Goal: Task Accomplishment & Management: Use online tool/utility

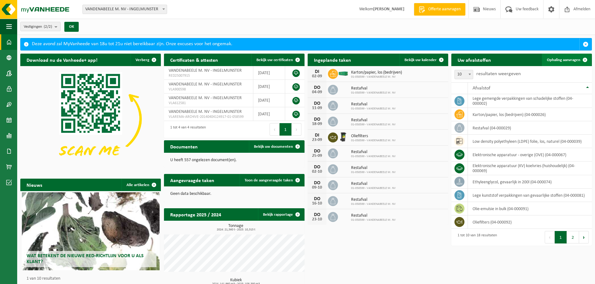
click at [563, 59] on span "Ophaling aanvragen" at bounding box center [563, 60] width 33 height 4
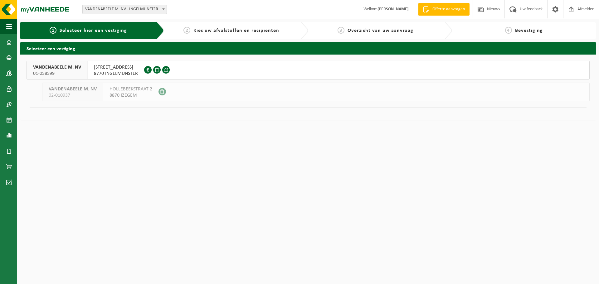
click at [61, 67] on span "VANDENABEELE M. NV" at bounding box center [57, 67] width 48 height 6
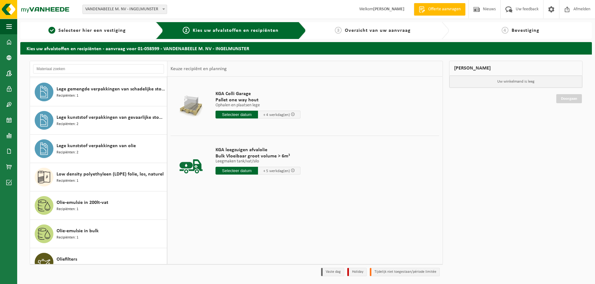
scroll to position [187, 0]
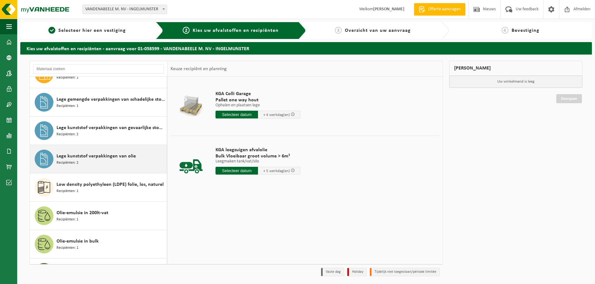
click at [81, 157] on span "Lege kunststof verpakkingen van olie" at bounding box center [96, 156] width 79 height 7
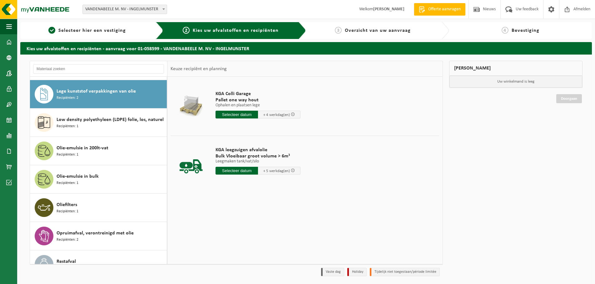
scroll to position [256, 0]
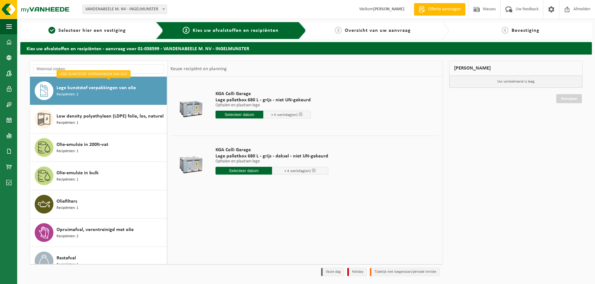
click at [229, 114] on input "text" at bounding box center [239, 115] width 48 height 8
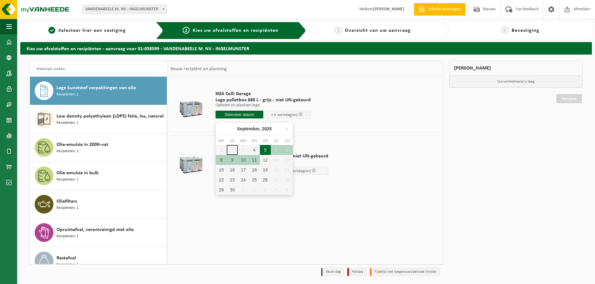
click at [261, 151] on div "5" at bounding box center [265, 150] width 11 height 10
type input "Van 2025-09-05"
type input "2025-09-05"
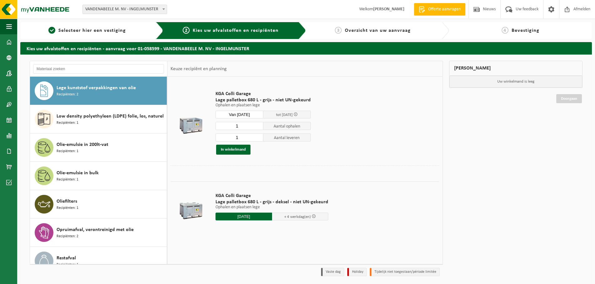
click at [249, 124] on input "1" at bounding box center [239, 126] width 48 height 8
click at [258, 125] on input "2" at bounding box center [239, 126] width 48 height 8
click at [258, 125] on input "3" at bounding box center [239, 126] width 48 height 8
type input "4"
click at [258, 125] on input "4" at bounding box center [239, 126] width 48 height 8
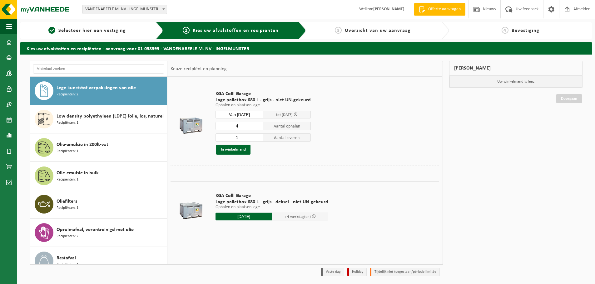
click at [252, 137] on input "1" at bounding box center [239, 138] width 48 height 8
click at [256, 135] on input "2" at bounding box center [239, 138] width 48 height 8
type input "4"
click at [256, 135] on input "4" at bounding box center [239, 138] width 48 height 8
click at [239, 152] on button "In winkelmand" at bounding box center [233, 150] width 34 height 10
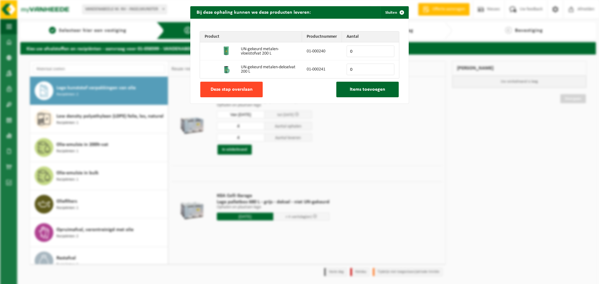
click at [248, 91] on span "Deze stap overslaan" at bounding box center [232, 89] width 42 height 5
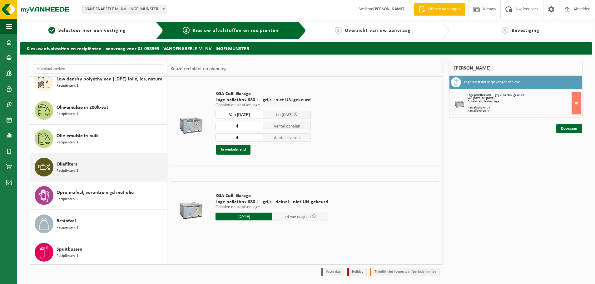
scroll to position [295, 0]
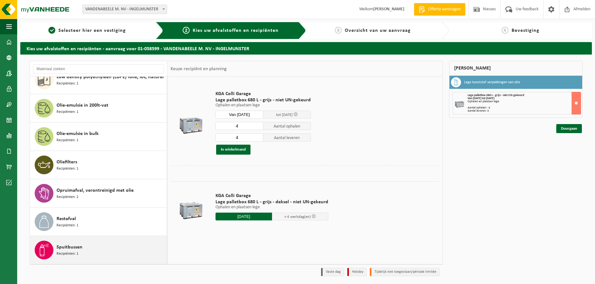
click at [101, 248] on div "Spuitbussen Recipiënten: 1" at bounding box center [111, 250] width 109 height 19
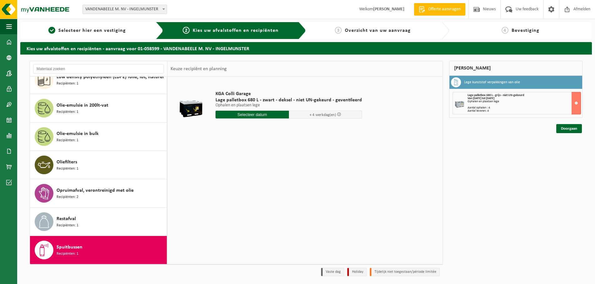
click at [260, 117] on input "text" at bounding box center [251, 115] width 73 height 8
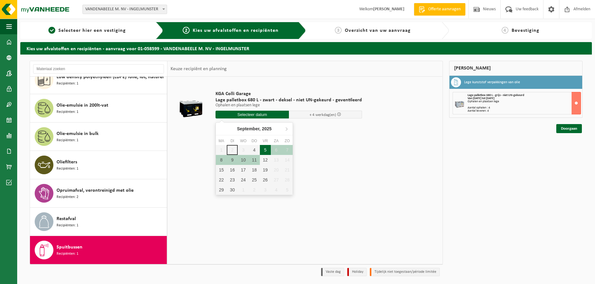
click at [264, 151] on div "5" at bounding box center [265, 150] width 11 height 10
type input "Van 2025-09-05"
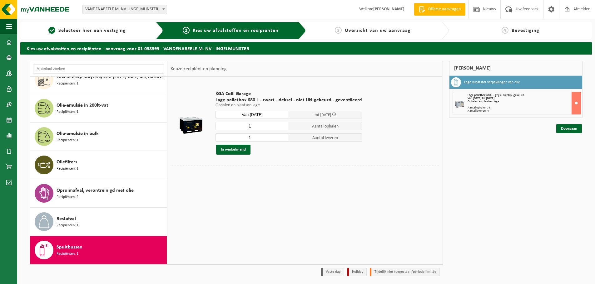
click at [258, 128] on input "1" at bounding box center [251, 126] width 73 height 8
type input "2"
click at [283, 125] on input "2" at bounding box center [251, 126] width 73 height 8
click at [275, 138] on input "1" at bounding box center [251, 138] width 73 height 8
type input "2"
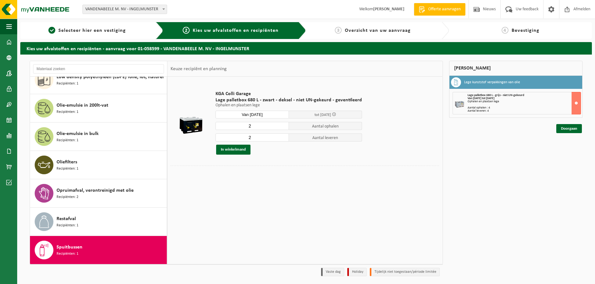
click at [283, 135] on input "2" at bounding box center [251, 138] width 73 height 8
click at [235, 151] on button "In winkelmand" at bounding box center [233, 150] width 34 height 10
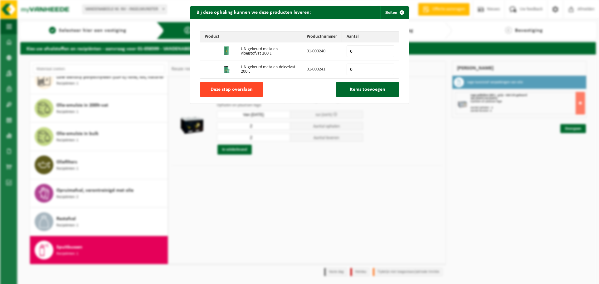
click at [222, 90] on span "Deze stap overslaan" at bounding box center [232, 89] width 42 height 5
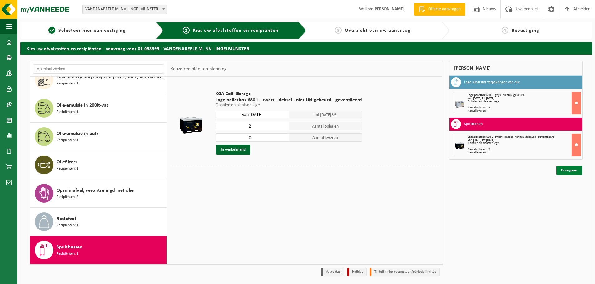
click at [560, 169] on link "Doorgaan" at bounding box center [569, 170] width 26 height 9
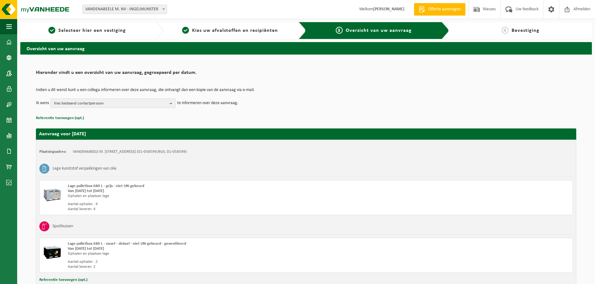
scroll to position [46, 0]
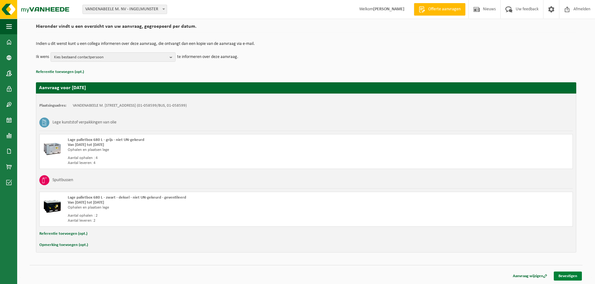
click at [569, 279] on link "Bevestigen" at bounding box center [567, 276] width 28 height 9
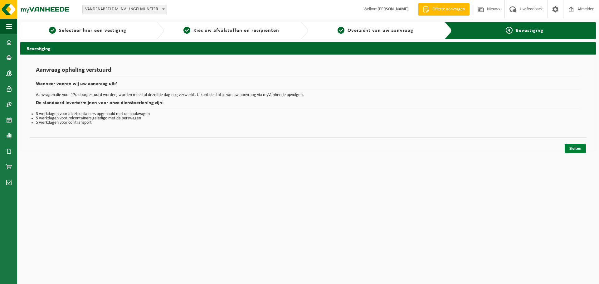
click at [569, 150] on link "Sluiten" at bounding box center [575, 148] width 21 height 9
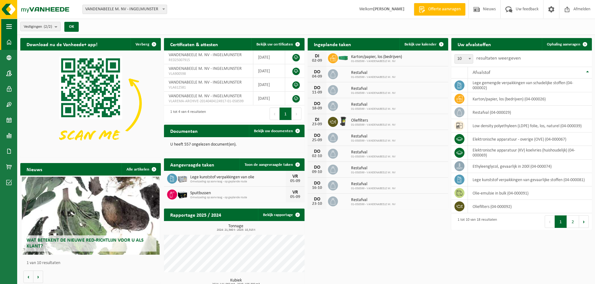
click at [6, 26] on span "button" at bounding box center [9, 27] width 6 height 16
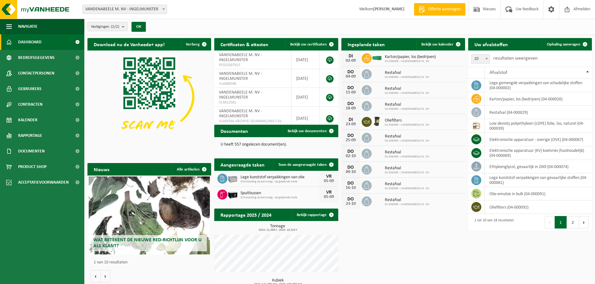
click at [43, 39] on link "Dashboard" at bounding box center [42, 42] width 84 height 16
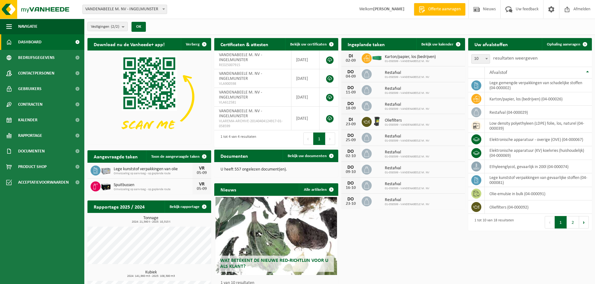
click at [32, 39] on span "Dashboard" at bounding box center [29, 42] width 23 height 16
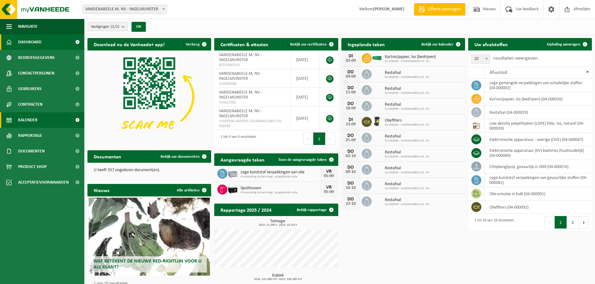
click at [40, 117] on link "Kalender" at bounding box center [42, 120] width 84 height 16
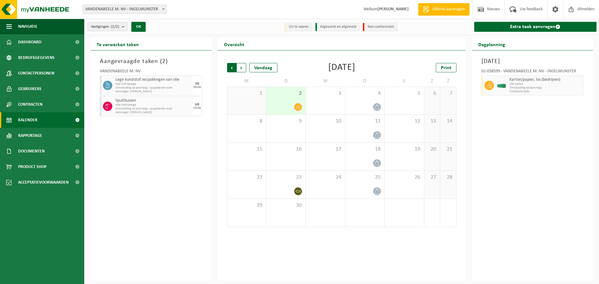
click at [239, 68] on span "Volgende" at bounding box center [241, 67] width 9 height 9
